Goal: Information Seeking & Learning: Learn about a topic

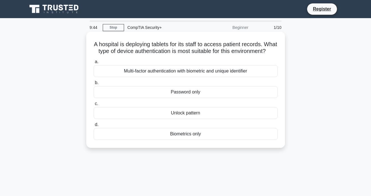
click at [201, 75] on div "Multi-factor authentication with biometric and unique identifier" at bounding box center [186, 71] width 184 height 12
click at [94, 64] on input "a. Multi-factor authentication with biometric and unique identifier" at bounding box center [94, 62] width 0 height 4
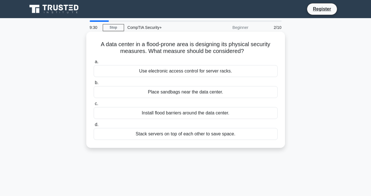
click at [174, 118] on div "Install flood barriers around the data center." at bounding box center [186, 113] width 184 height 12
click at [94, 106] on input "c. Install flood barriers around the data center." at bounding box center [94, 104] width 0 height 4
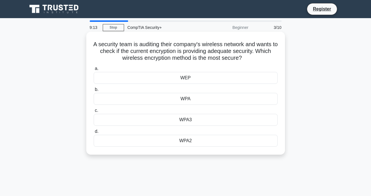
click at [215, 119] on div "WPA3" at bounding box center [186, 120] width 184 height 12
click at [94, 113] on input "c. WPA3" at bounding box center [94, 111] width 0 height 4
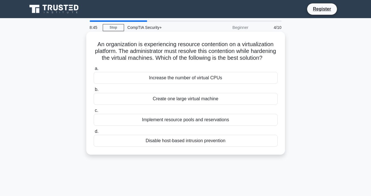
click at [160, 126] on div "Implement resource pools and reservations" at bounding box center [186, 120] width 184 height 12
click at [94, 113] on input "c. Implement resource pools and reservations" at bounding box center [94, 111] width 0 height 4
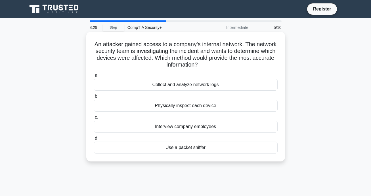
click at [174, 87] on div "Collect and analyze network logs" at bounding box center [186, 85] width 184 height 12
click at [94, 77] on input "a. Collect and analyze network logs" at bounding box center [94, 76] width 0 height 4
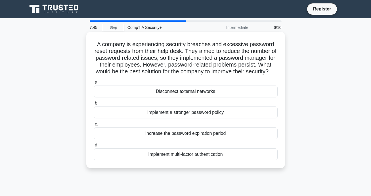
click at [197, 161] on div "Implement multi-factor authentication" at bounding box center [186, 155] width 184 height 12
click at [94, 147] on input "d. Implement multi-factor authentication" at bounding box center [94, 146] width 0 height 4
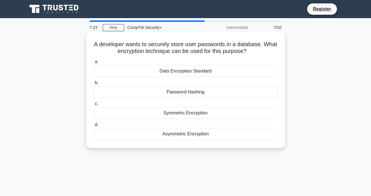
click at [204, 117] on div "Symmetric Encryption" at bounding box center [186, 113] width 184 height 12
click at [94, 106] on input "c. Symmetric Encryption" at bounding box center [94, 104] width 0 height 4
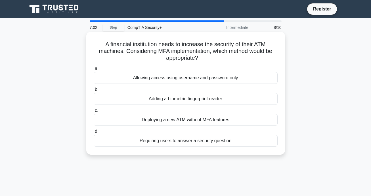
click at [202, 140] on div "Requiring users to answer a security question" at bounding box center [186, 141] width 184 height 12
click at [94, 134] on input "d. Requiring users to answer a security question" at bounding box center [94, 132] width 0 height 4
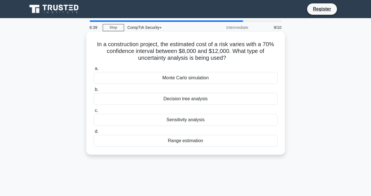
click at [227, 146] on div "Range estimation" at bounding box center [186, 141] width 184 height 12
click at [94, 134] on input "d. Range estimation" at bounding box center [94, 132] width 0 height 4
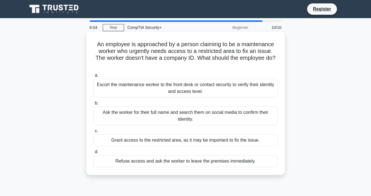
click at [235, 89] on div "Escort the maintenance worker to the front desk or contact security to verify t…" at bounding box center [186, 88] width 184 height 19
click at [94, 77] on input "a. Escort the maintenance worker to the front desk or contact security to verif…" at bounding box center [94, 76] width 0 height 4
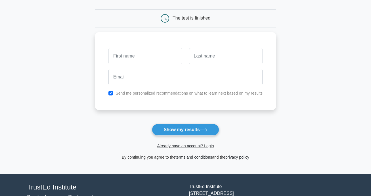
scroll to position [61, 0]
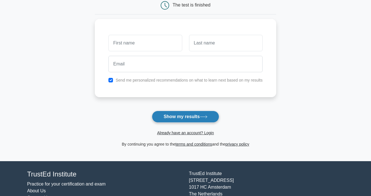
click at [198, 118] on button "Show my results" at bounding box center [185, 117] width 67 height 12
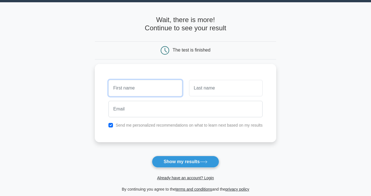
scroll to position [0, 0]
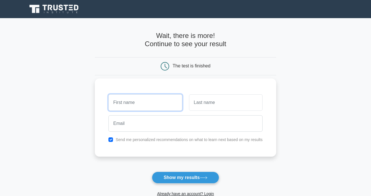
click at [144, 102] on input "text" at bounding box center [144, 102] width 73 height 16
type input "devonte"
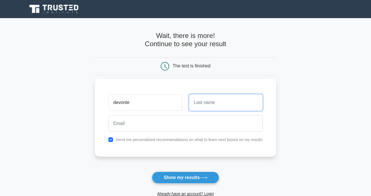
click at [211, 109] on input "text" at bounding box center [225, 102] width 73 height 16
type input "[PERSON_NAME]"
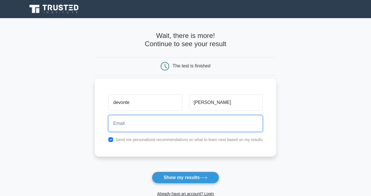
click at [185, 119] on input "email" at bounding box center [185, 123] width 154 height 16
type input "[PERSON_NAME][EMAIL_ADDRESS][PERSON_NAME][DOMAIN_NAME]"
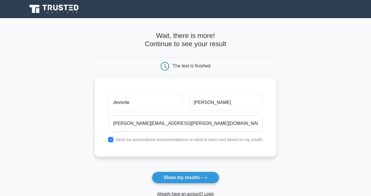
click at [110, 141] on input "checkbox" at bounding box center [110, 140] width 5 height 5
checkbox input "false"
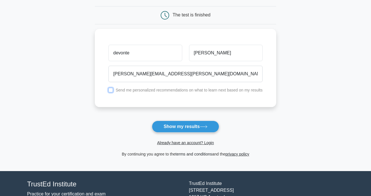
scroll to position [57, 0]
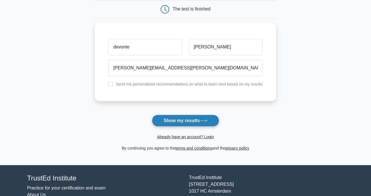
click at [187, 119] on button "Show my results" at bounding box center [185, 121] width 67 height 12
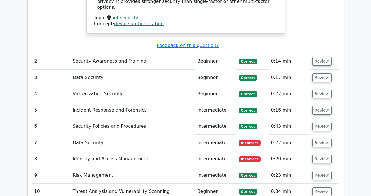
scroll to position [652, 0]
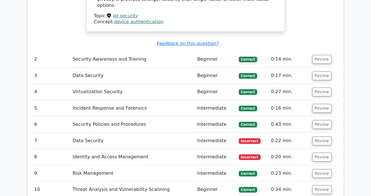
click at [150, 133] on td "Data Security" at bounding box center [132, 141] width 125 height 16
click at [316, 137] on button "Review" at bounding box center [321, 141] width 19 height 9
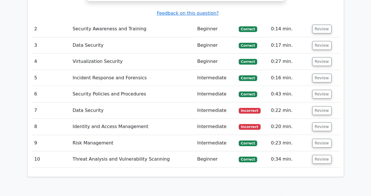
scroll to position [692, 0]
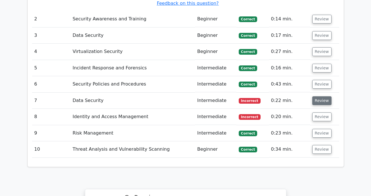
click at [317, 96] on button "Review" at bounding box center [321, 100] width 19 height 9
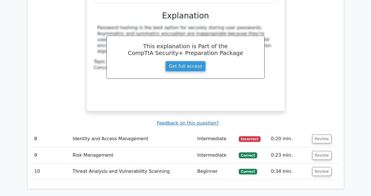
scroll to position [920, 0]
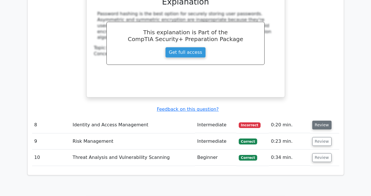
click at [315, 121] on button "Review" at bounding box center [321, 125] width 19 height 9
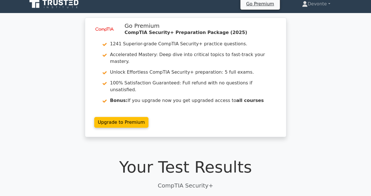
scroll to position [0, 0]
